Goal: Task Accomplishment & Management: Use online tool/utility

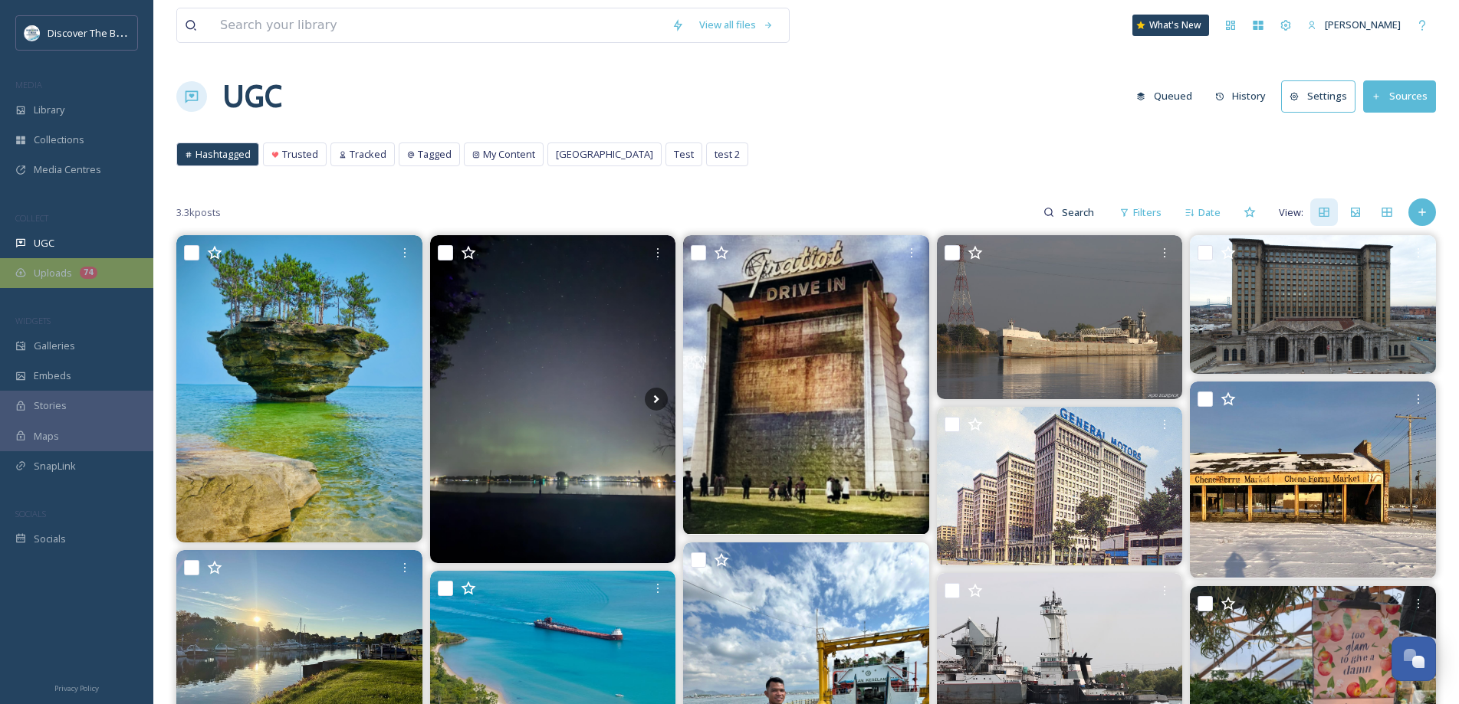
click at [80, 274] on div "74" at bounding box center [89, 273] width 18 height 12
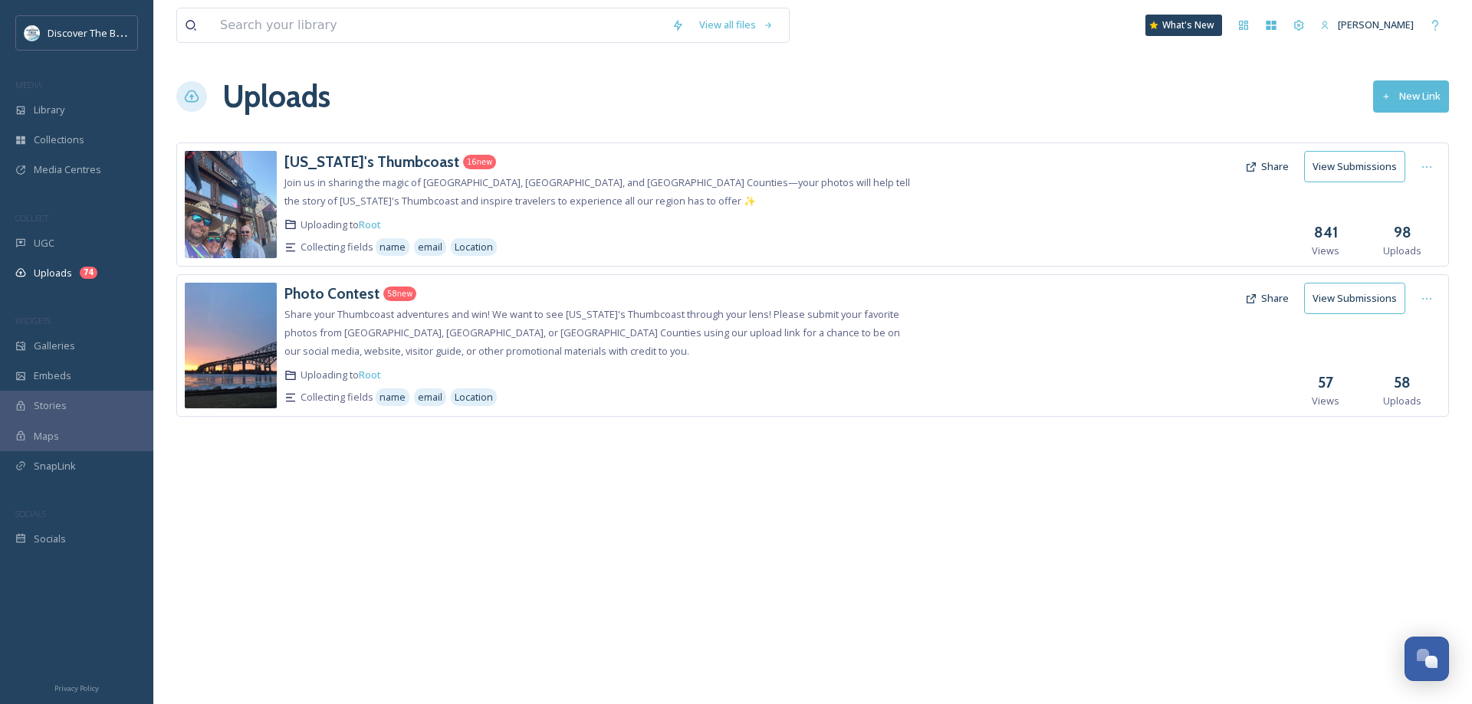
click at [359, 172] on div "[US_STATE]'s Thumbcoast 16 new Join us in sharing the magic of [GEOGRAPHIC_DATA…" at bounding box center [598, 204] width 628 height 107
click at [873, 212] on div "[US_STATE]'s Thumbcoast 16 new Join us in sharing the magic of [GEOGRAPHIC_DATA…" at bounding box center [598, 204] width 628 height 107
click at [1329, 164] on button "View Submissions" at bounding box center [1354, 166] width 101 height 31
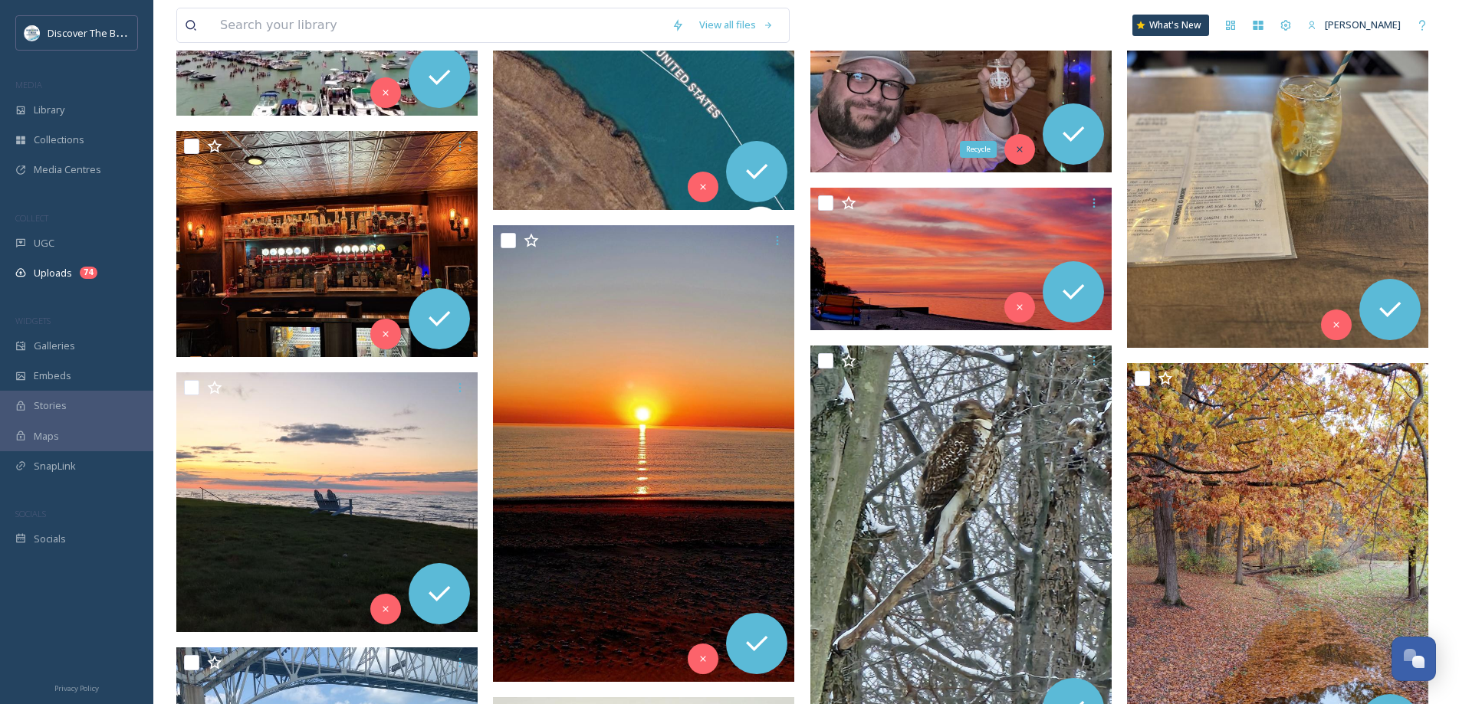
scroll to position [77, 0]
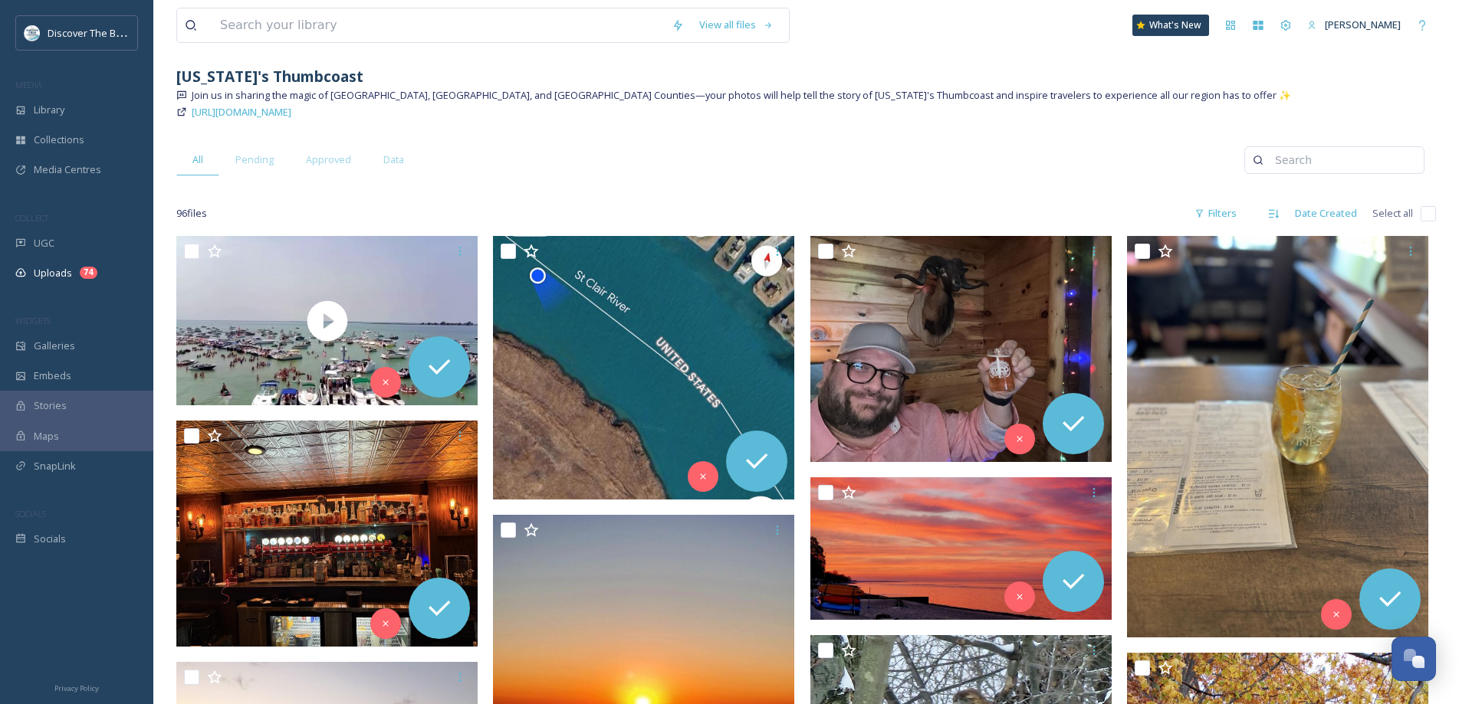
click at [740, 160] on div "All Pending Approved Data" at bounding box center [710, 159] width 1068 height 31
click at [252, 162] on span "Pending" at bounding box center [254, 160] width 38 height 15
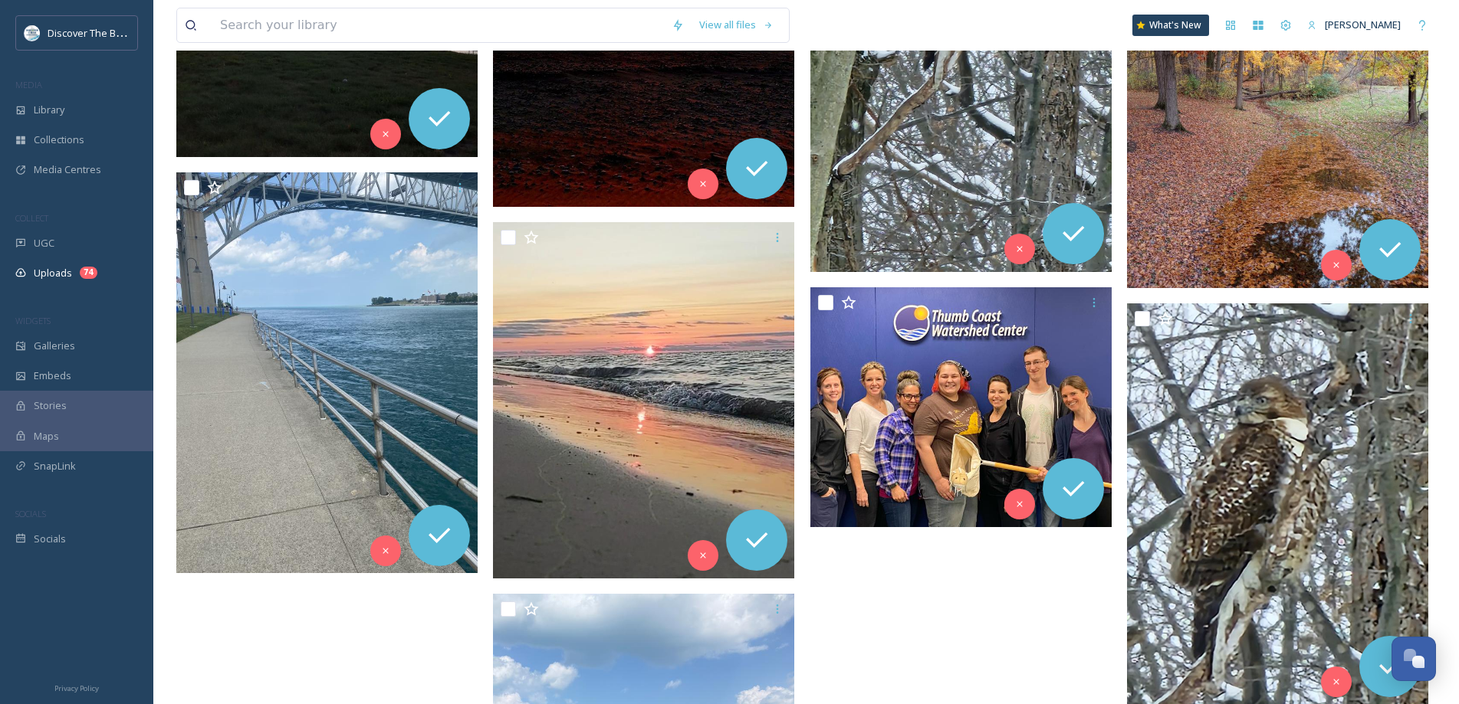
scroll to position [1159, 0]
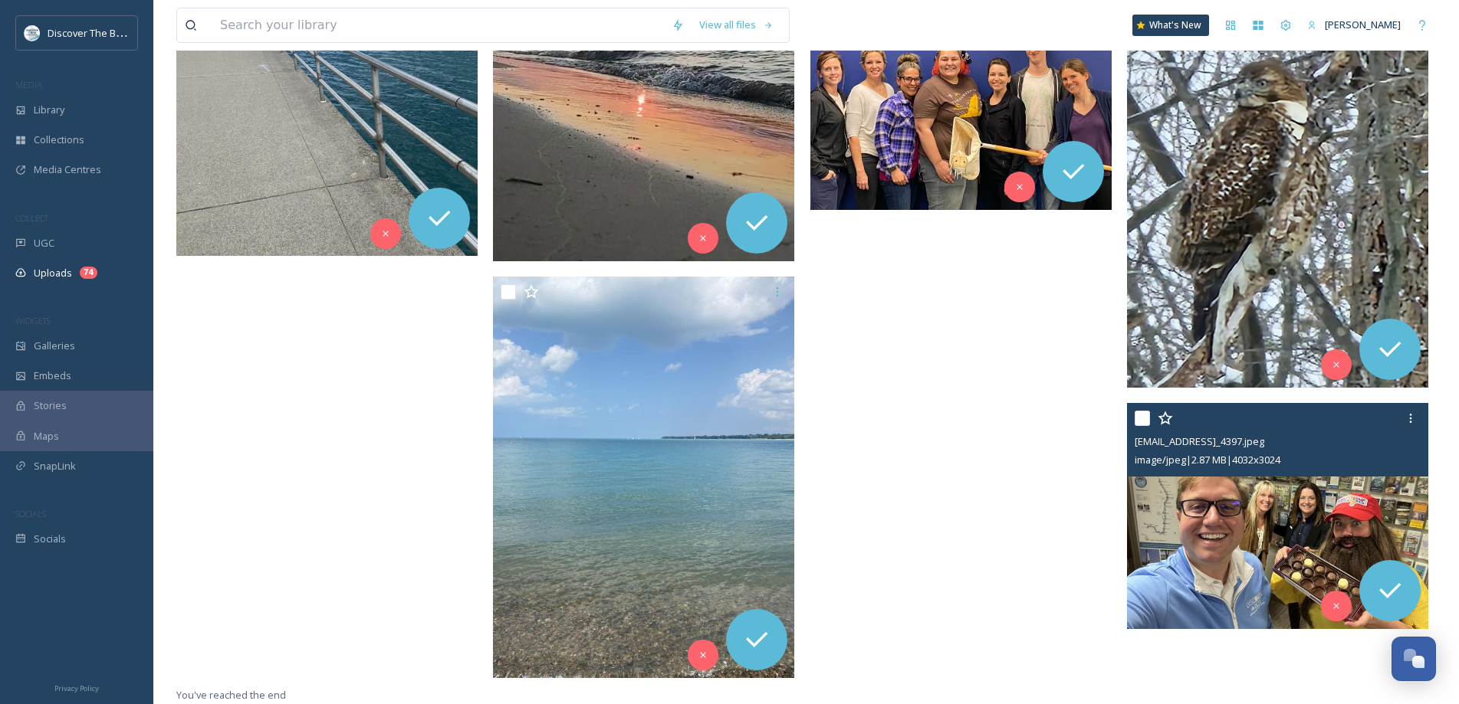
click at [1144, 415] on input "checkbox" at bounding box center [1141, 418] width 15 height 15
checkbox input "true"
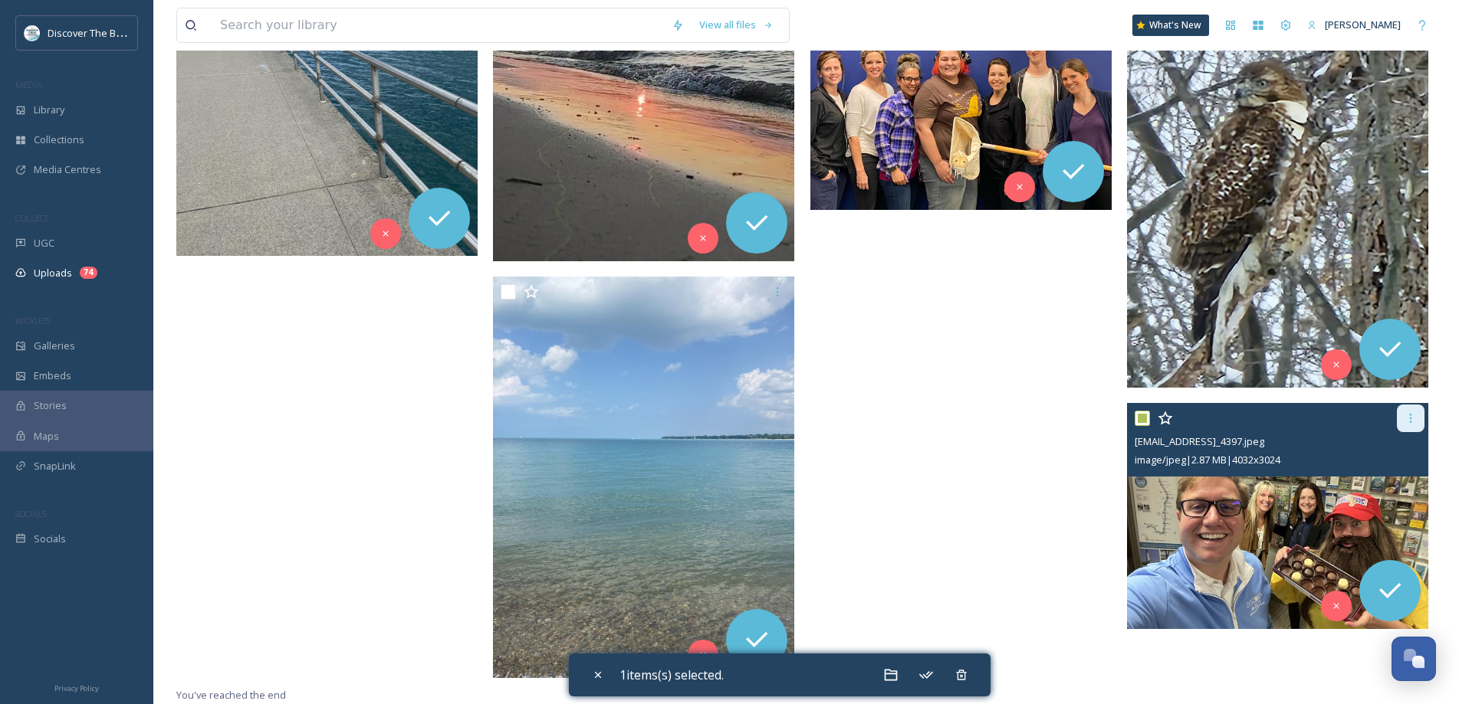
click at [1417, 417] on div at bounding box center [1411, 419] width 28 height 28
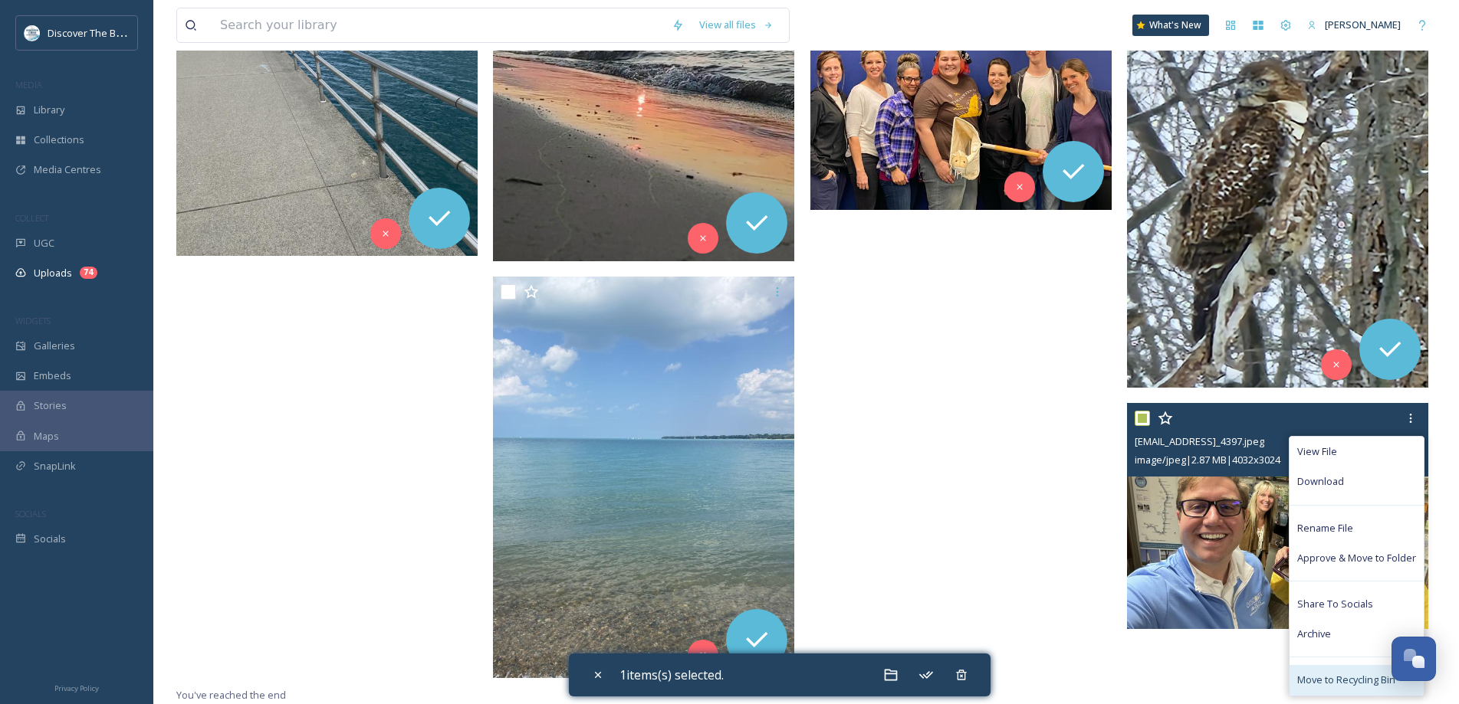
click at [1340, 672] on div "Move to Recycling Bin" at bounding box center [1356, 680] width 134 height 30
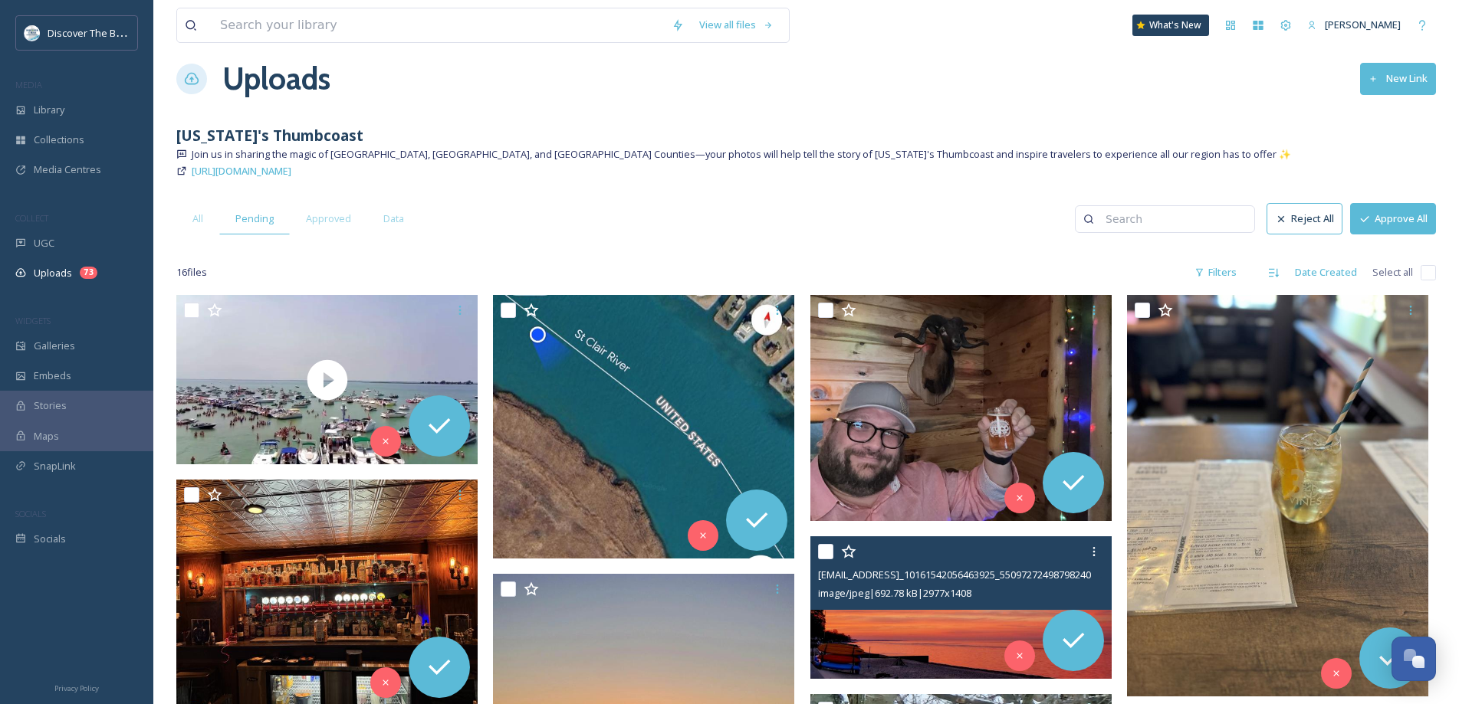
scroll to position [0, 0]
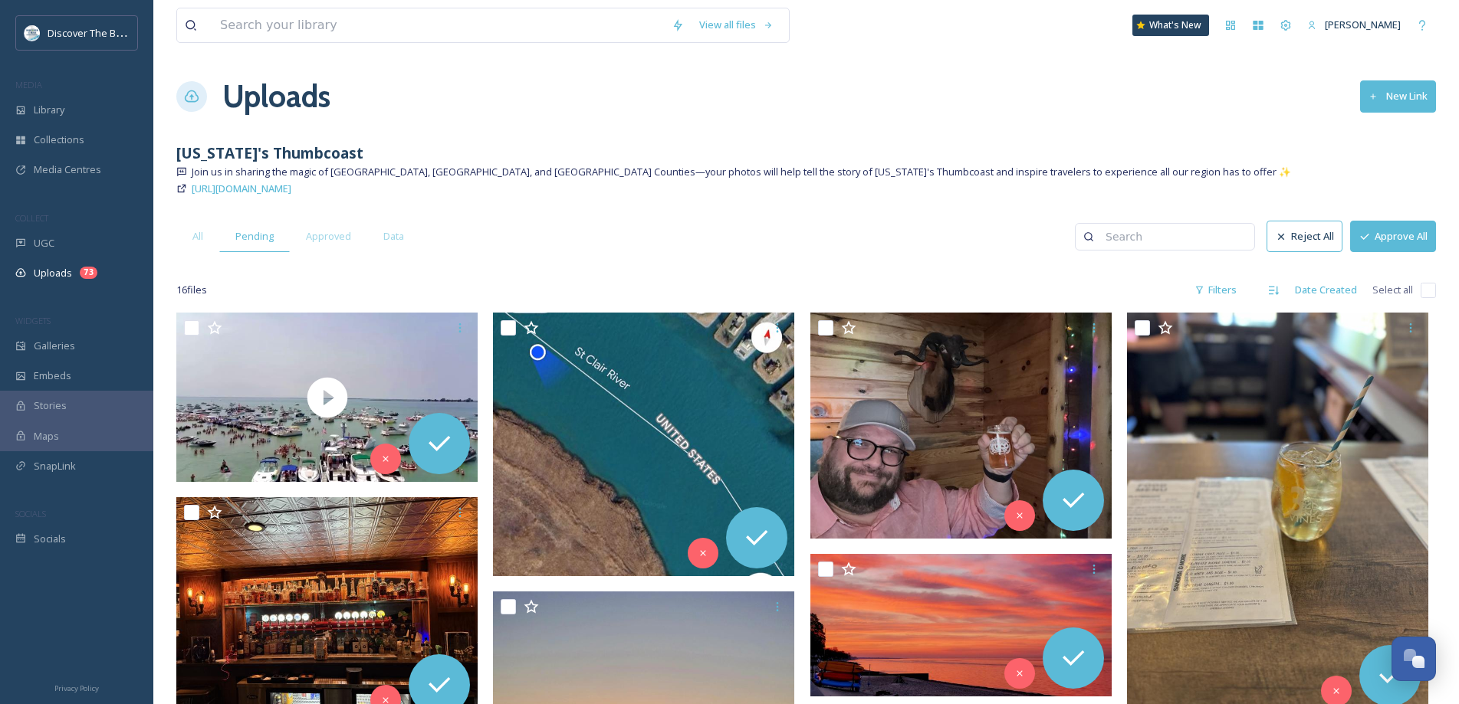
click at [1389, 241] on button "Approve All" at bounding box center [1393, 236] width 86 height 31
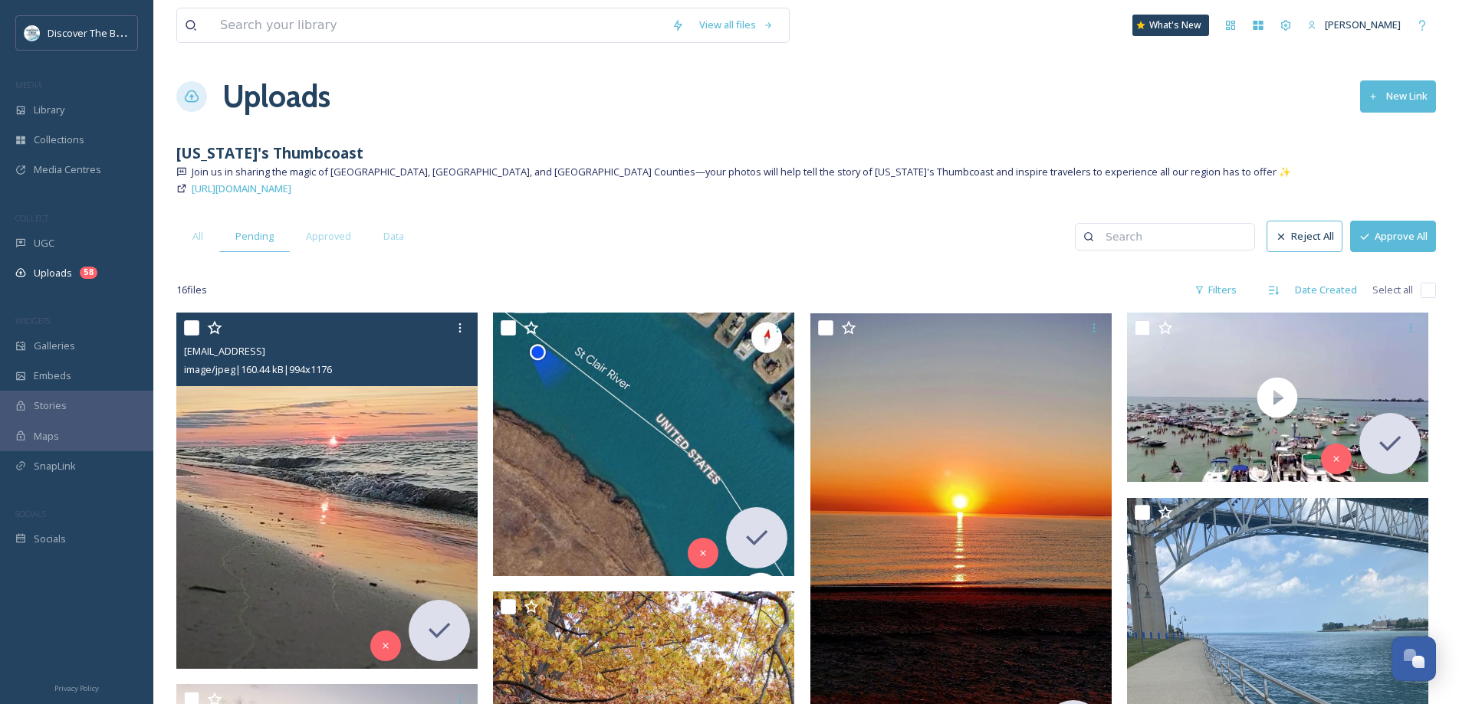
click at [304, 410] on img at bounding box center [326, 491] width 301 height 356
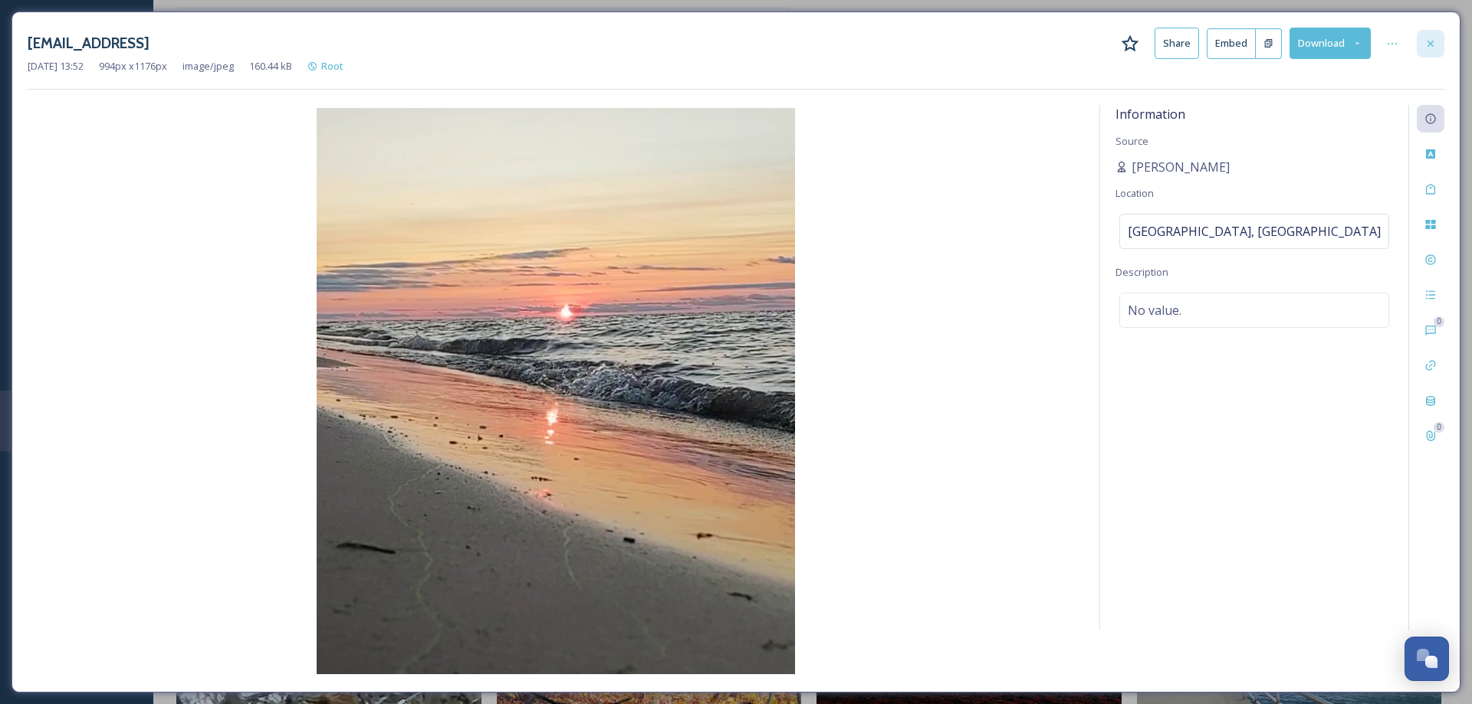
click at [1434, 41] on icon at bounding box center [1430, 44] width 12 height 12
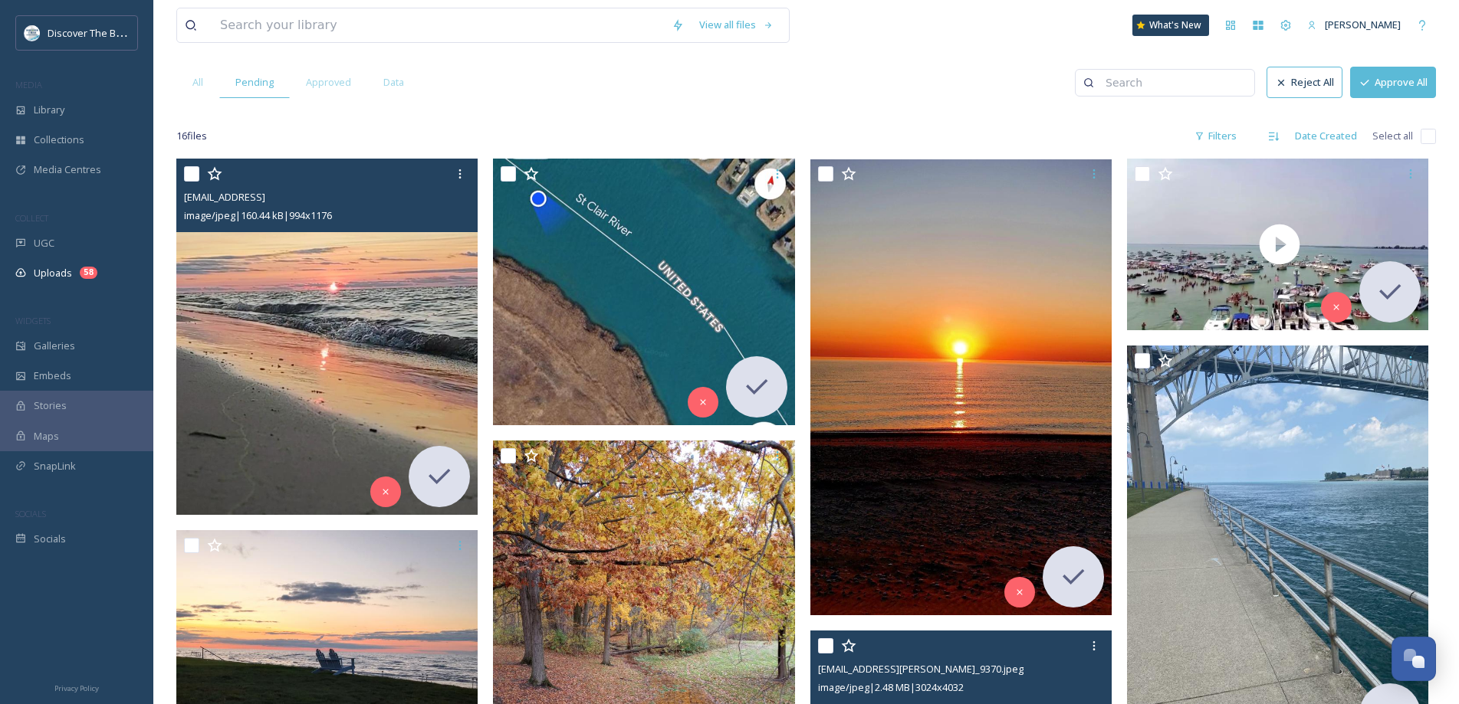
scroll to position [153, 0]
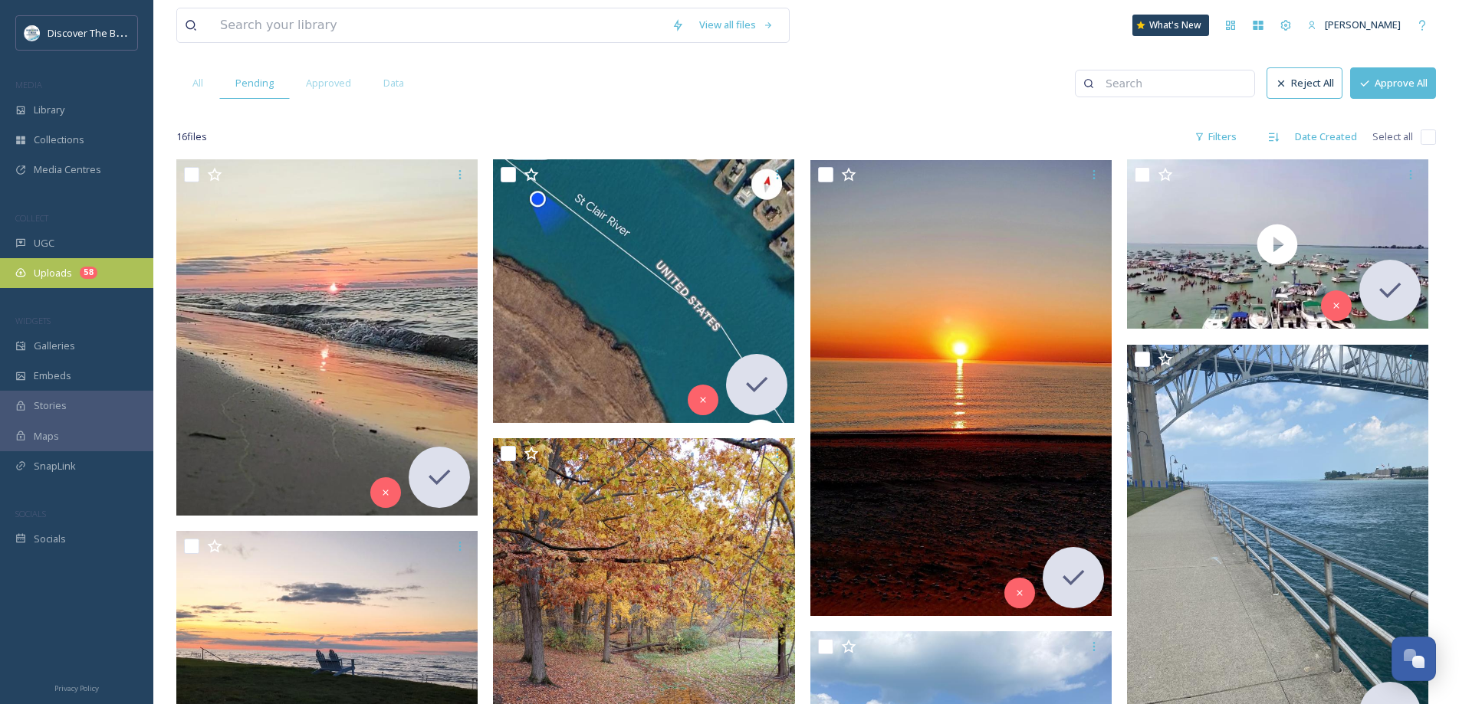
click at [64, 270] on span "Uploads" at bounding box center [53, 273] width 38 height 15
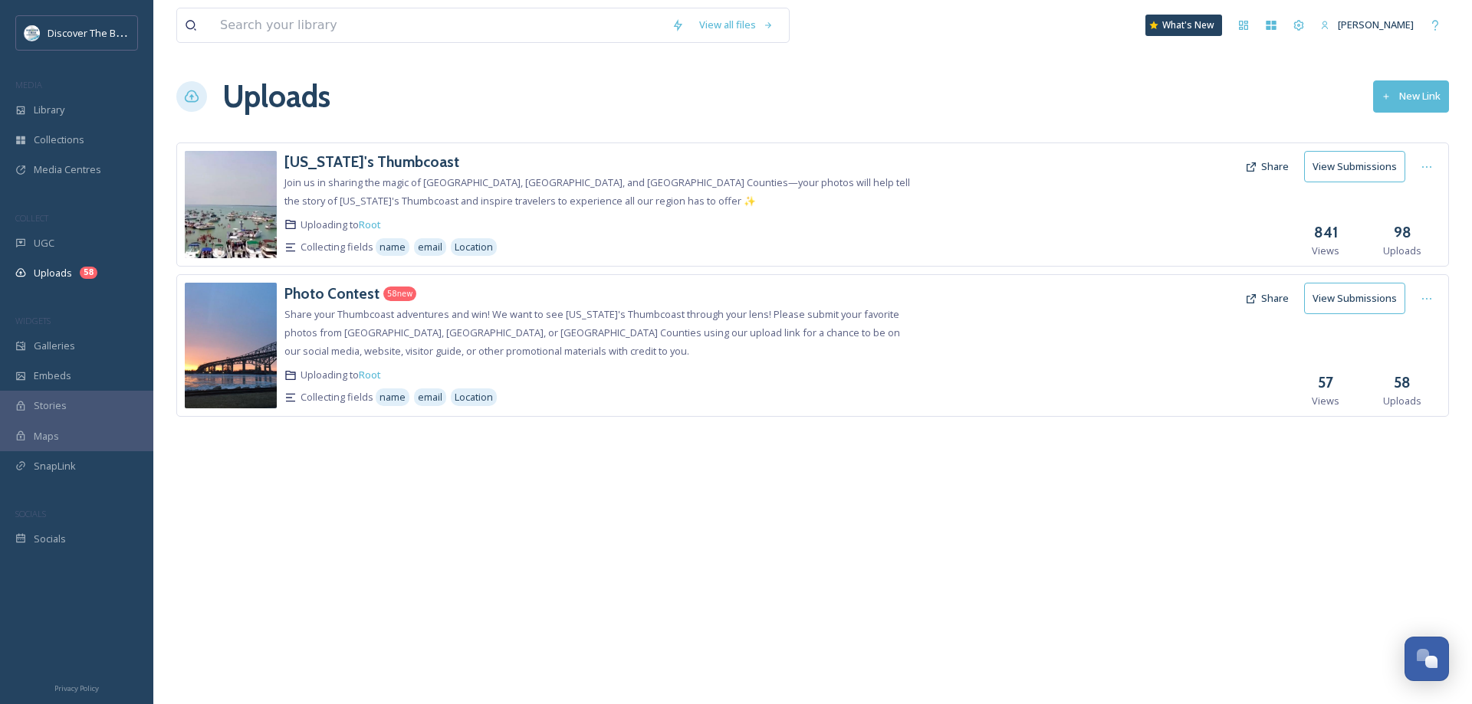
click at [1401, 237] on h3 "98" at bounding box center [1403, 233] width 18 height 22
